Goal: Book appointment/travel/reservation

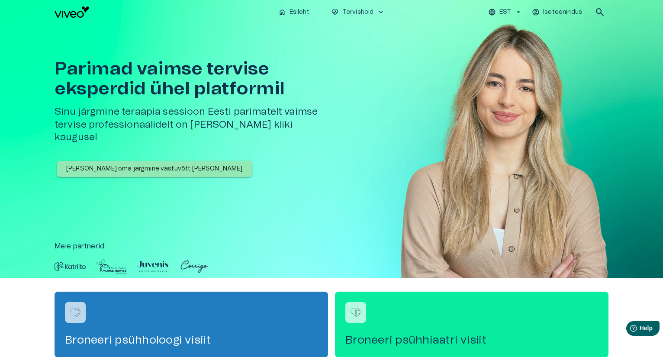
click at [125, 161] on button "[PERSON_NAME] oma järgmine vastuvõtt [PERSON_NAME]" at bounding box center [155, 169] width 196 height 16
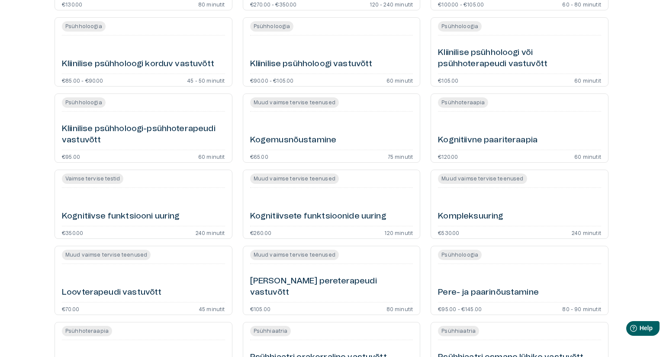
scroll to position [246, 0]
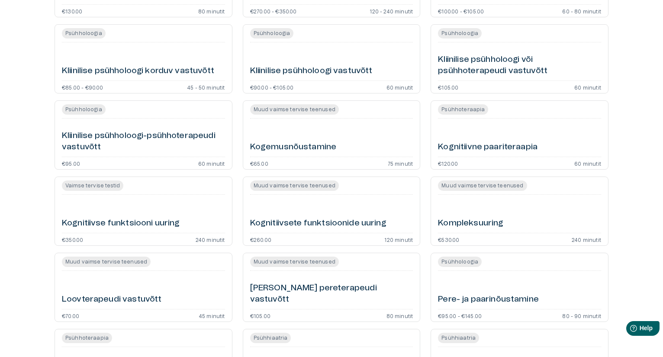
click at [333, 72] on h6 "Kliinilise psühholoogi vastuvõtt" at bounding box center [311, 71] width 122 height 12
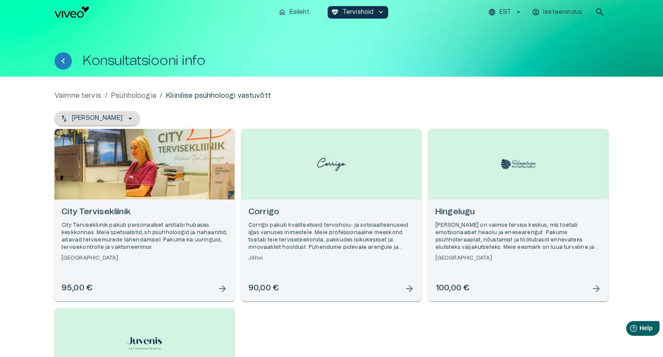
click at [126, 116] on icon "button" at bounding box center [130, 118] width 9 height 9
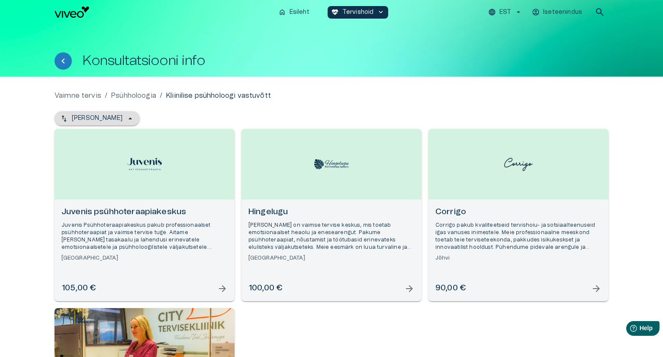
click at [398, 98] on div "Vaimne tervis / Psühholoogia / Kliinilise psühholoogi vastuvõtt" at bounding box center [332, 95] width 554 height 10
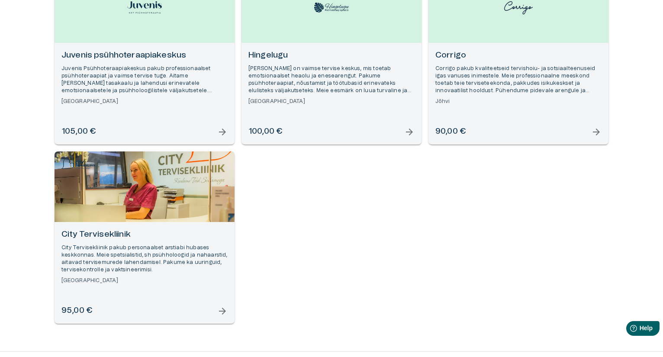
scroll to position [186, 0]
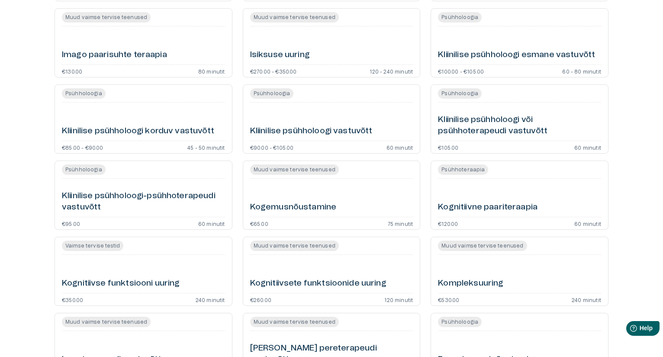
scroll to position [246, 0]
